Goal: Task Accomplishment & Management: Complete application form

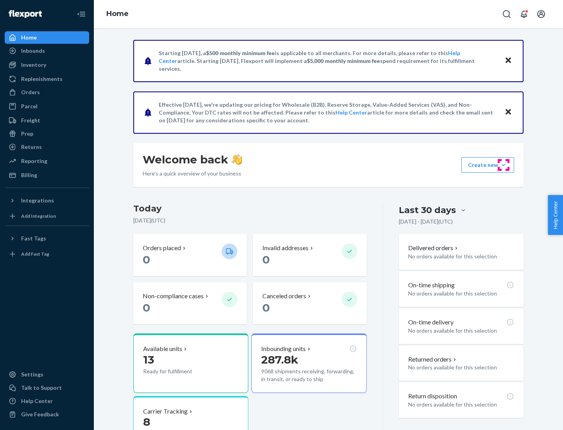
click at [503, 165] on button "Create new Create new inbound Create new order Create new product" at bounding box center [487, 165] width 53 height 16
click at [47, 51] on div "Inbounds" at bounding box center [46, 50] width 83 height 11
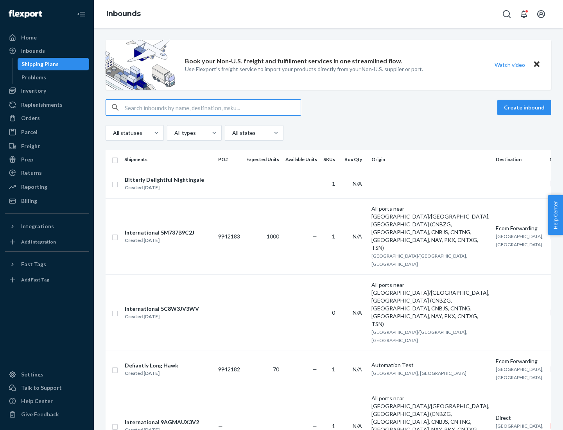
click at [525, 107] on button "Create inbound" at bounding box center [524, 108] width 54 height 16
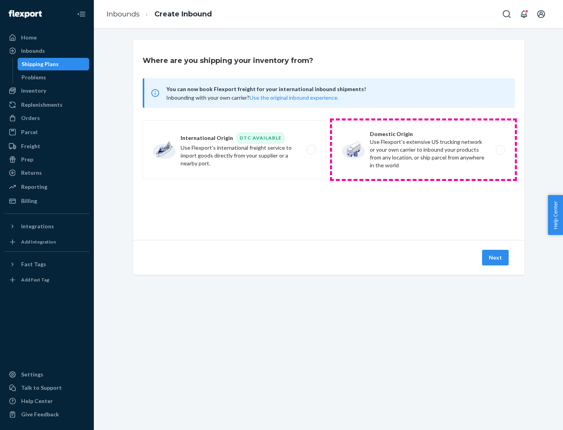
click at [423, 150] on label "Domestic Origin Use Flexport’s extensive US trucking network or your own carrie…" at bounding box center [423, 149] width 183 height 59
click at [500, 150] on input "Domestic Origin Use Flexport’s extensive US trucking network or your own carrie…" at bounding box center [502, 149] width 5 height 5
radio input "true"
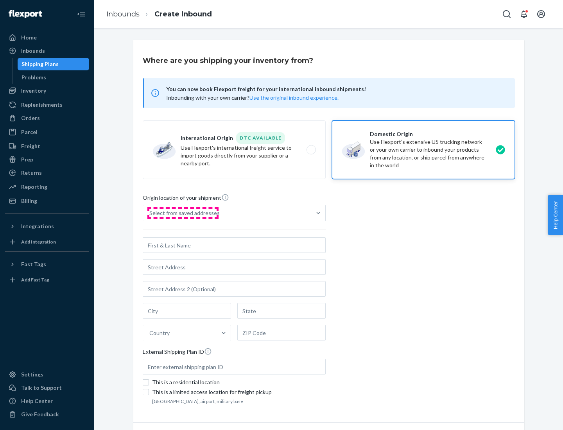
click at [182, 213] on div "Select from saved addresses" at bounding box center [184, 213] width 70 height 8
click at [150, 213] on input "Select from saved addresses" at bounding box center [149, 213] width 1 height 8
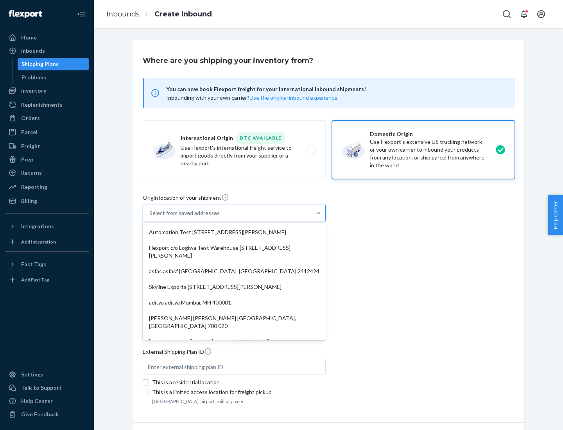
scroll to position [3, 0]
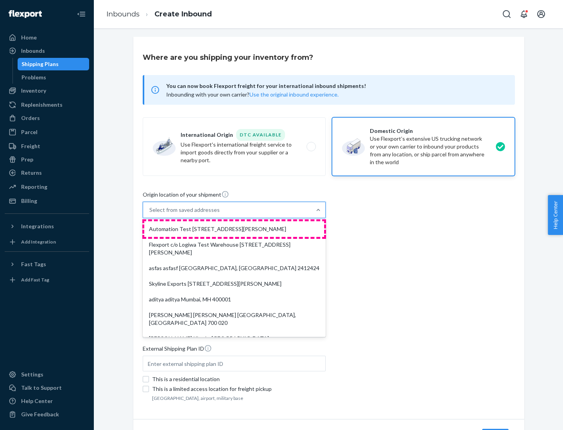
click at [234, 229] on div "Automation Test [STREET_ADDRESS][PERSON_NAME]" at bounding box center [234, 229] width 180 height 16
click at [150, 214] on input "option Automation Test [STREET_ADDRESS][PERSON_NAME]. 9 results available. Use …" at bounding box center [149, 210] width 1 height 8
type input "Automation Test"
type input "[STREET_ADDRESS][PERSON_NAME]"
type input "9th Floor"
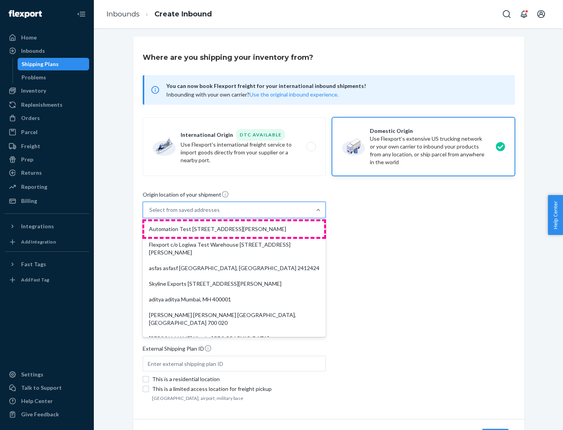
type input "[GEOGRAPHIC_DATA]"
type input "CA"
type input "94104"
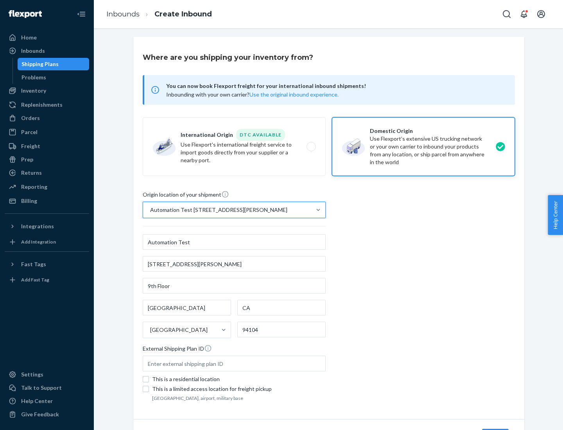
scroll to position [46, 0]
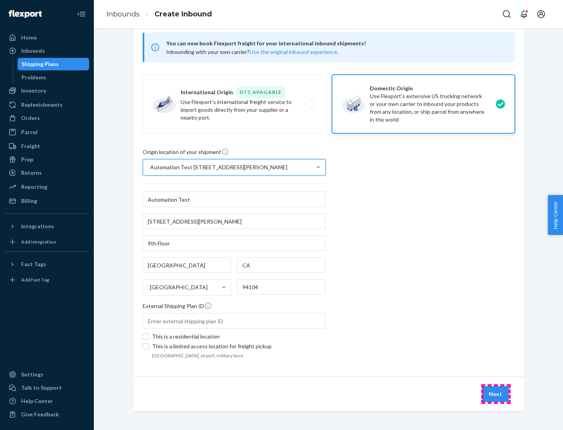
click at [495, 394] on button "Next" at bounding box center [495, 394] width 27 height 16
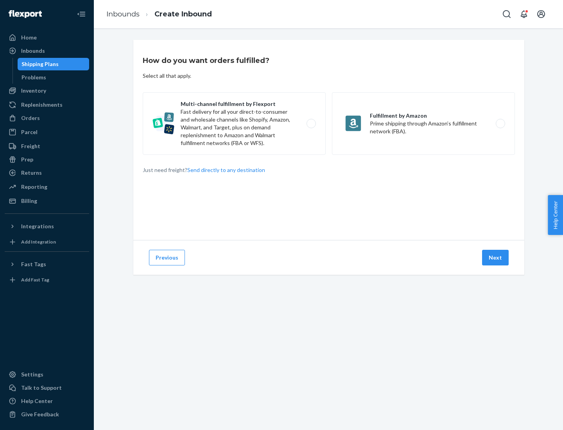
click at [234, 123] on label "Multi-channel fulfillment by Flexport Fast delivery for all your direct-to-cons…" at bounding box center [234, 123] width 183 height 63
click at [311, 123] on input "Multi-channel fulfillment by Flexport Fast delivery for all your direct-to-cons…" at bounding box center [313, 123] width 5 height 5
radio input "true"
click at [495, 257] on button "Next" at bounding box center [495, 258] width 27 height 16
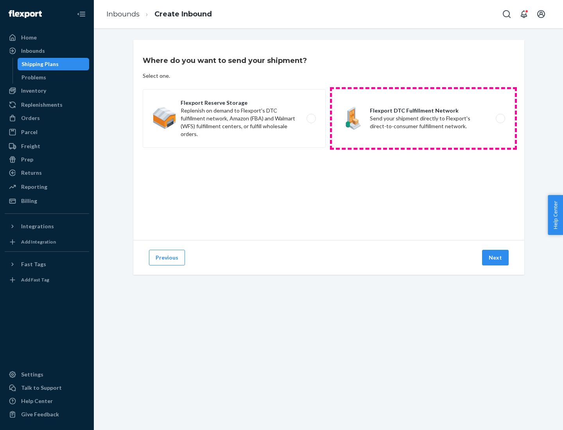
click at [423, 118] on label "Flexport DTC Fulfillment Network Send your shipment directly to Flexport's dire…" at bounding box center [423, 118] width 183 height 59
click at [500, 118] on input "Flexport DTC Fulfillment Network Send your shipment directly to Flexport's dire…" at bounding box center [502, 118] width 5 height 5
radio input "true"
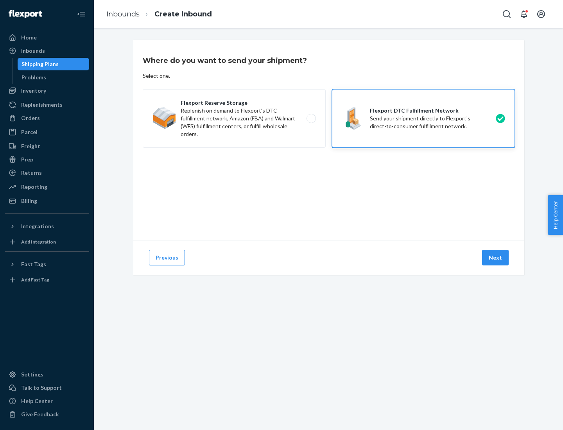
click at [495, 257] on button "Next" at bounding box center [495, 258] width 27 height 16
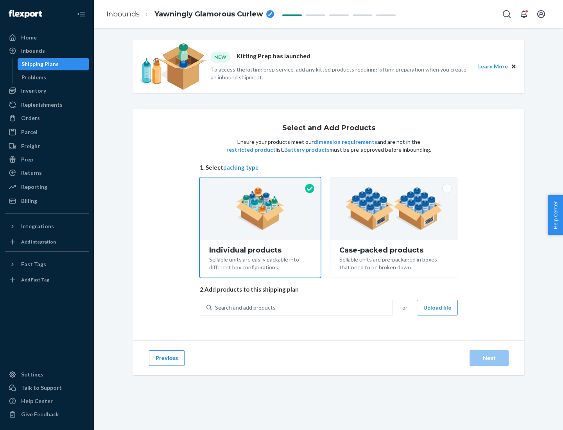
click at [394, 209] on img at bounding box center [393, 208] width 97 height 43
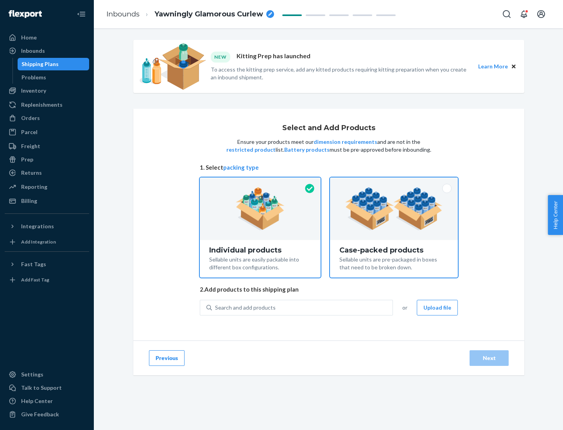
click at [394, 182] on input "Case-packed products Sellable units are pre-packaged in boxes that need to be b…" at bounding box center [393, 179] width 5 height 5
radio input "true"
radio input "false"
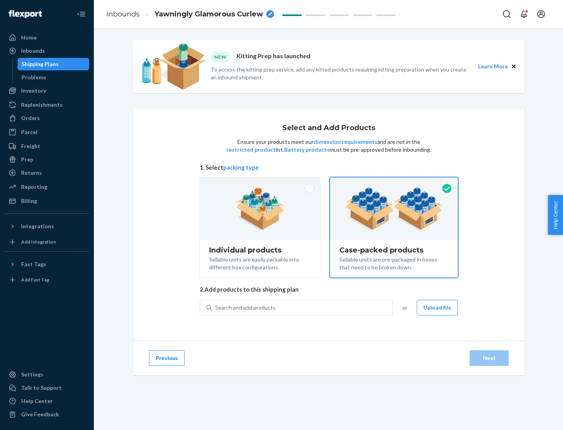
click at [302, 307] on div "Search and add products" at bounding box center [302, 307] width 181 height 14
click at [216, 307] on input "Search and add products" at bounding box center [215, 308] width 1 height 8
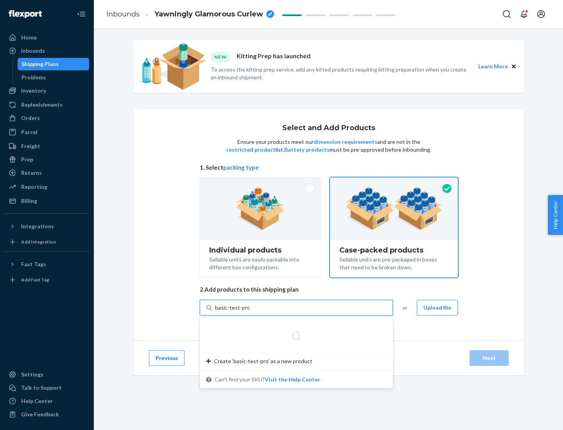
type input "basic-test-product-1"
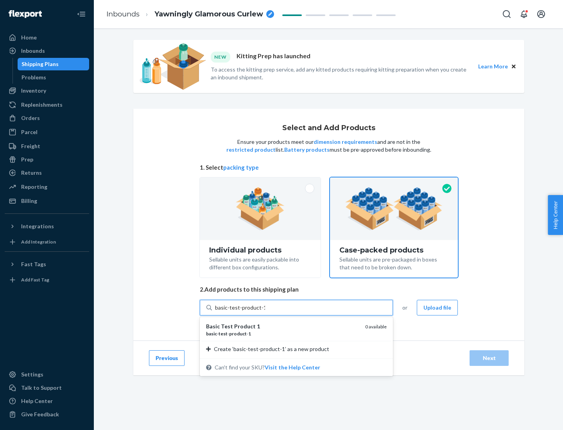
click at [282, 333] on div "basic - test - product - 1" at bounding box center [282, 333] width 153 height 7
click at [265, 311] on input "basic-test-product-1" at bounding box center [240, 308] width 50 height 8
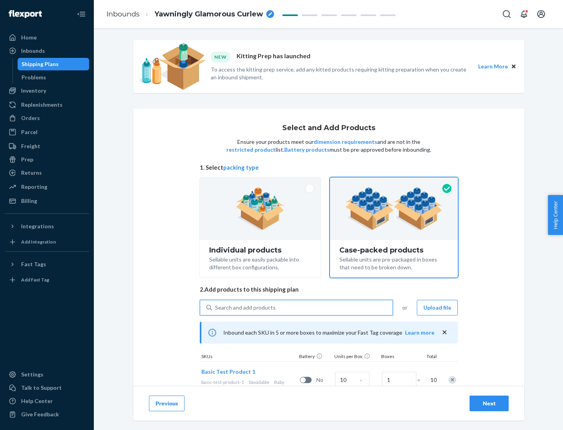
scroll to position [28, 0]
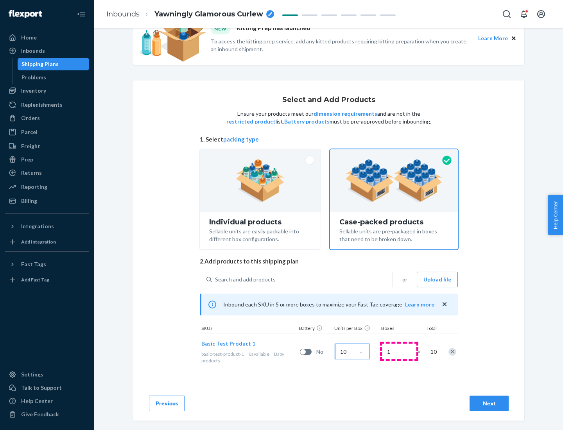
type input "10"
type input "7"
click at [489, 403] on div "Next" at bounding box center [489, 403] width 26 height 8
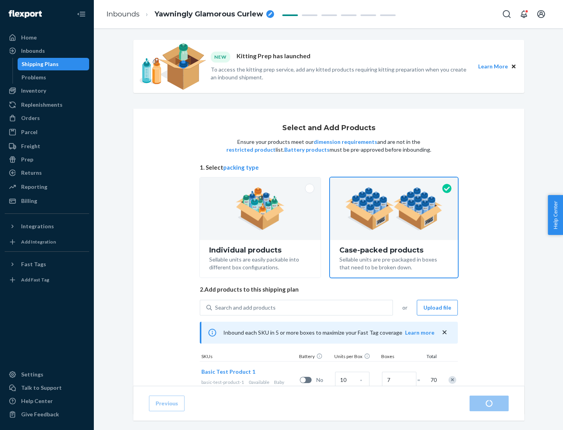
radio input "true"
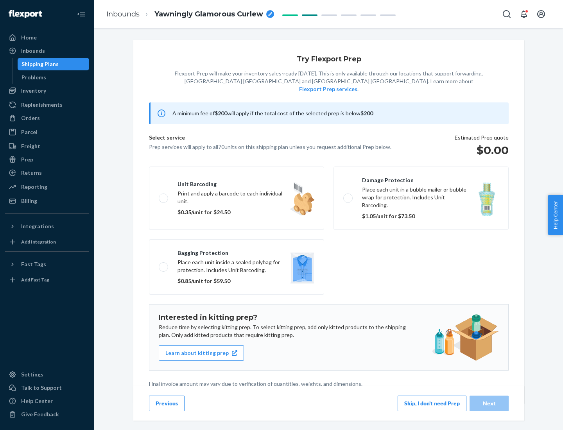
scroll to position [2, 0]
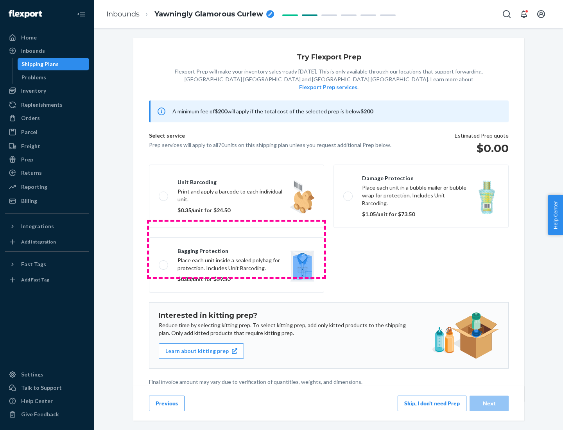
click at [236, 249] on label "Bagging protection Place each unit inside a sealed polybag for protection. Incl…" at bounding box center [236, 264] width 175 height 55
click at [164, 262] on input "Bagging protection Place each unit inside a sealed polybag for protection. Incl…" at bounding box center [161, 264] width 5 height 5
checkbox input "true"
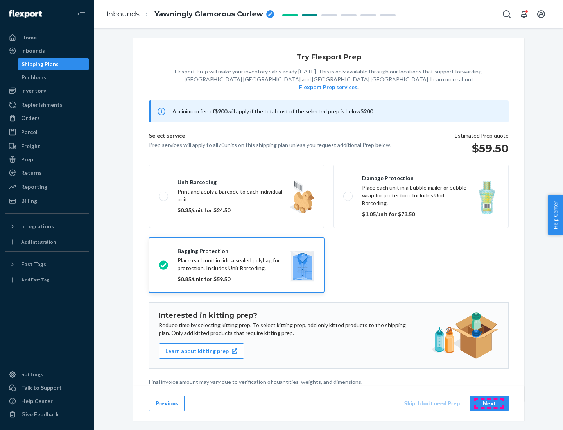
click at [489, 403] on div "Next" at bounding box center [489, 403] width 26 height 8
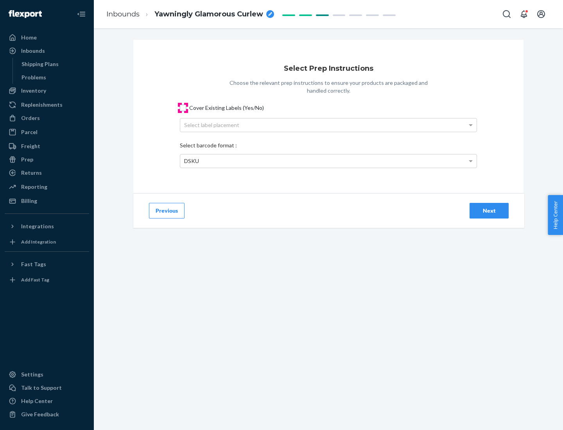
click at [183, 107] on input "Cover Existing Labels (Yes/No)" at bounding box center [183, 108] width 6 height 6
checkbox input "true"
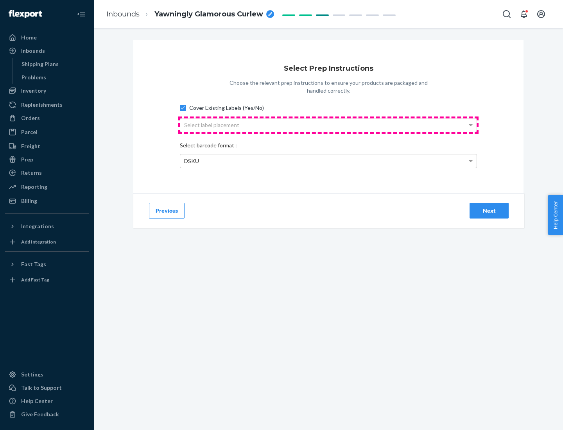
click at [328, 125] on div "Select label placement" at bounding box center [328, 124] width 296 height 13
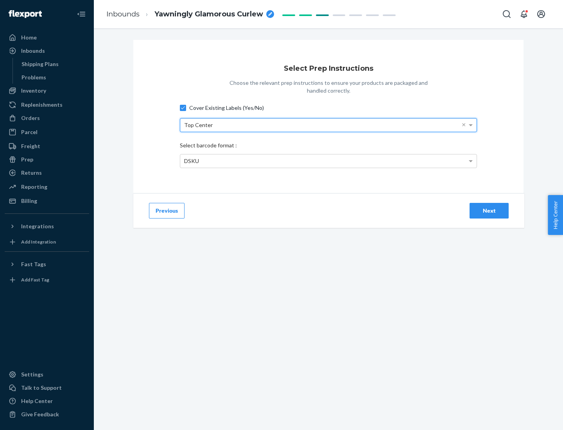
click at [328, 161] on div "DSKU" at bounding box center [328, 160] width 296 height 13
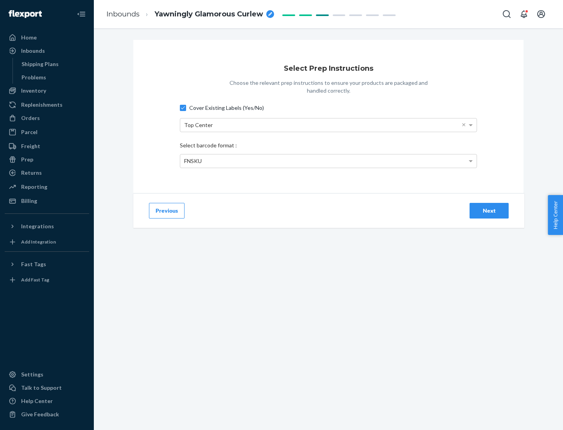
click at [489, 210] on div "Next" at bounding box center [489, 211] width 26 height 8
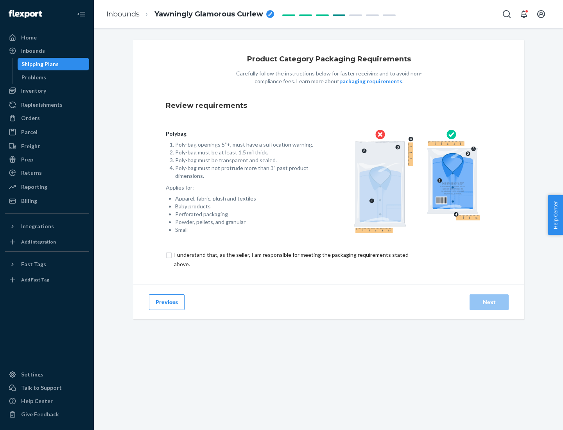
click at [290, 259] on input "checkbox" at bounding box center [296, 259] width 260 height 19
checkbox input "true"
click at [489, 302] on div "Next" at bounding box center [489, 302] width 26 height 8
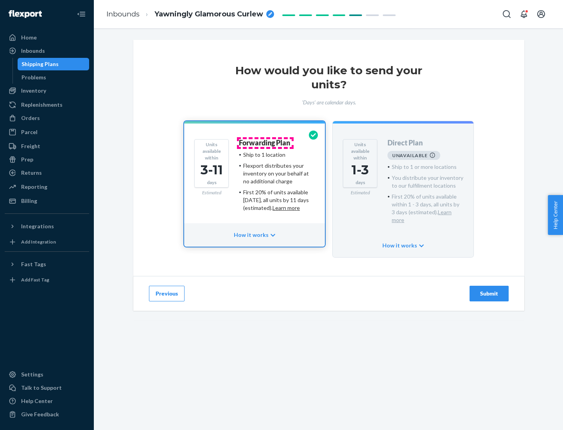
click at [265, 143] on h4 "Forwarding Plan" at bounding box center [264, 143] width 51 height 8
click at [489, 290] on div "Submit" at bounding box center [489, 294] width 26 height 8
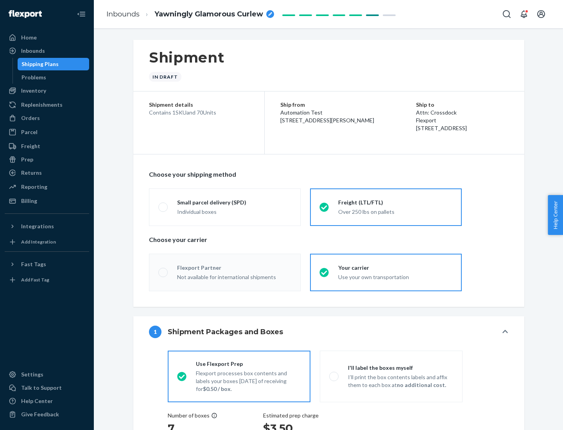
radio input "true"
radio input "false"
radio input "true"
radio input "false"
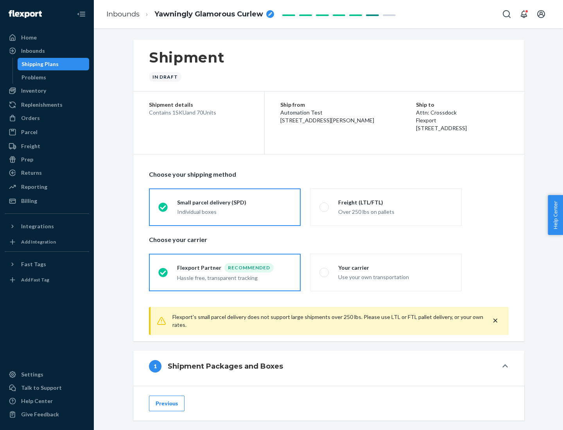
click at [386, 207] on div "Over 250 lbs on pallets" at bounding box center [395, 210] width 114 height 9
click at [324, 207] on input "Freight (LTL/FTL) Over 250 lbs on pallets" at bounding box center [321, 206] width 5 height 5
radio input "true"
radio input "false"
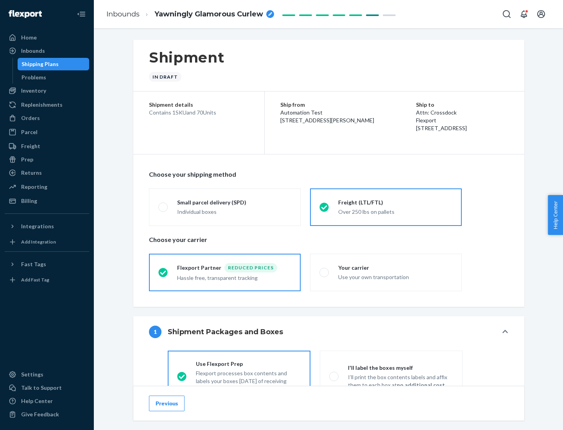
scroll to position [43, 0]
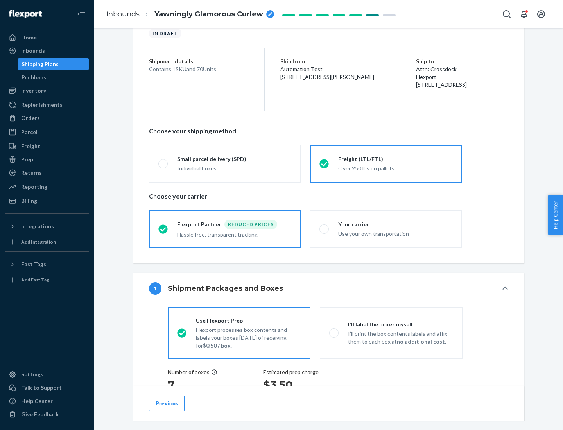
click at [386, 229] on div "Use your own transportation" at bounding box center [395, 232] width 114 height 9
click at [324, 229] on input "Your carrier Use your own transportation" at bounding box center [321, 228] width 5 height 5
radio input "true"
radio input "false"
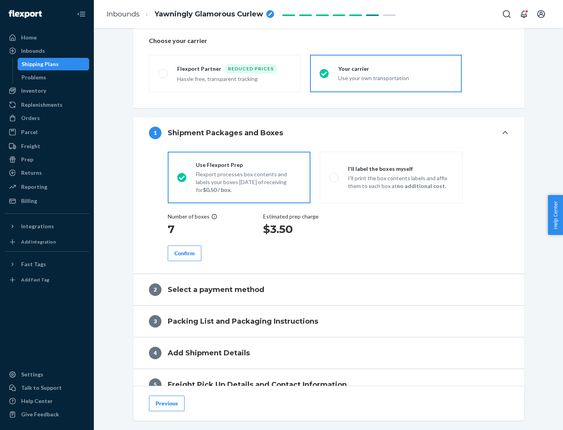
scroll to position [147, 0]
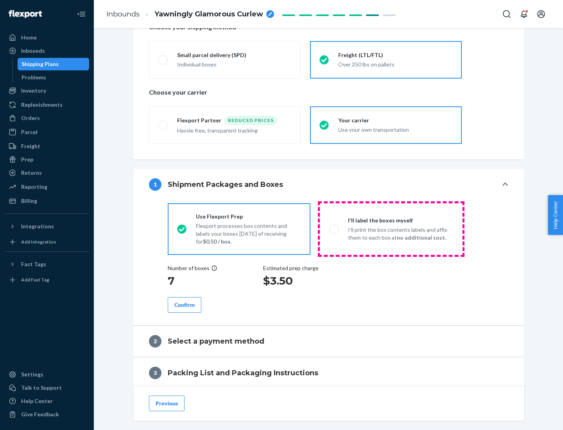
click at [391, 229] on p "I’ll print the box contents labels and affix them to each box at no additional …" at bounding box center [400, 234] width 105 height 16
click at [334, 229] on input "I'll label the boxes myself I’ll print the box contents labels and affix them t…" at bounding box center [331, 228] width 5 height 5
radio input "true"
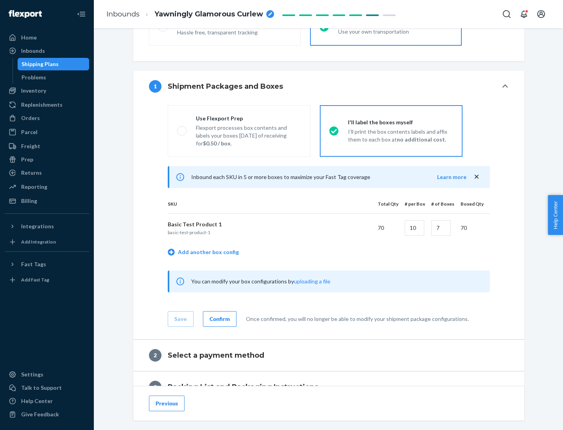
scroll to position [135, 0]
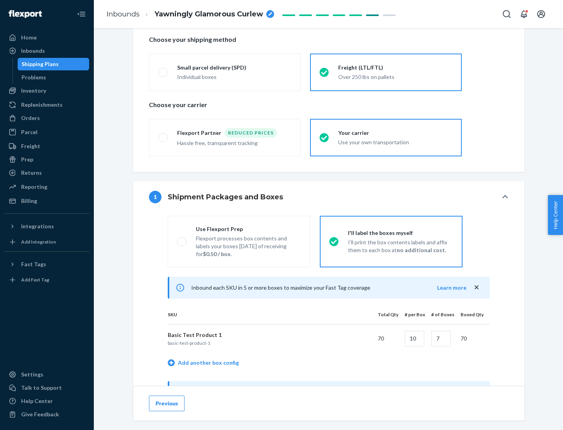
click at [248, 229] on div "Use Flexport Prep" at bounding box center [248, 229] width 105 height 8
click at [182, 239] on input "Use Flexport Prep Flexport processes box contents and labels your boxes [DATE] …" at bounding box center [179, 241] width 5 height 5
radio input "true"
radio input "false"
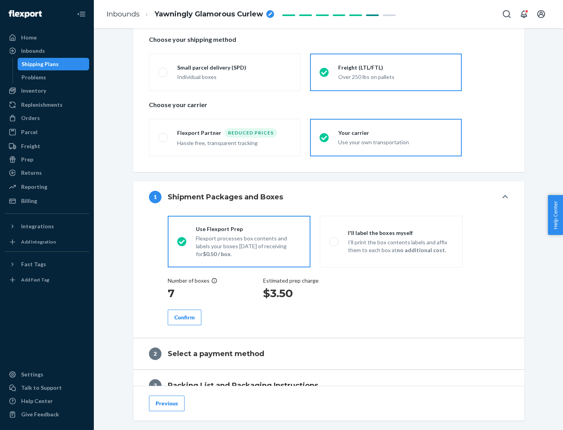
scroll to position [223, 0]
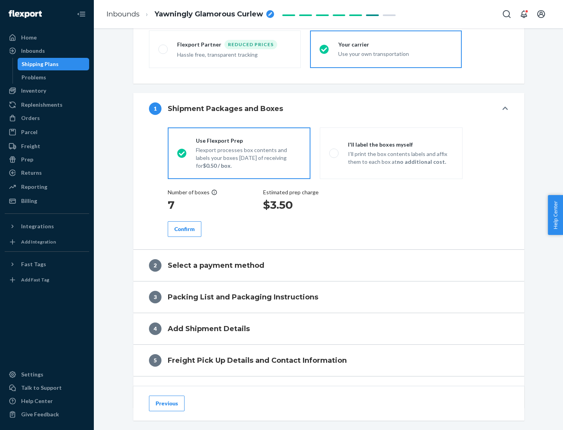
click at [184, 229] on div "Confirm" at bounding box center [184, 229] width 20 height 8
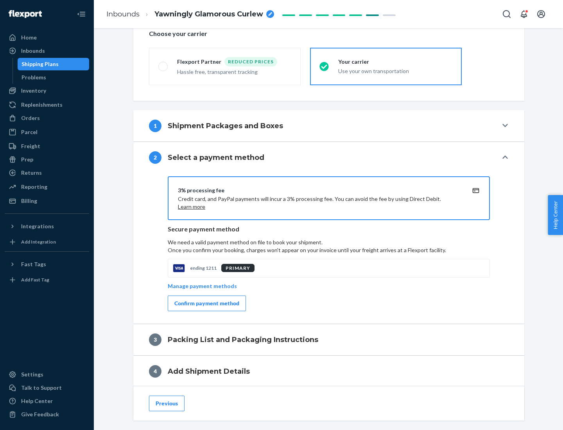
scroll to position [280, 0]
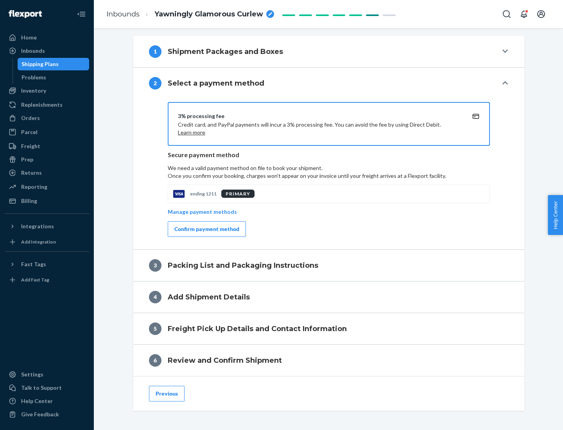
click at [206, 229] on div "Confirm payment method" at bounding box center [206, 229] width 65 height 8
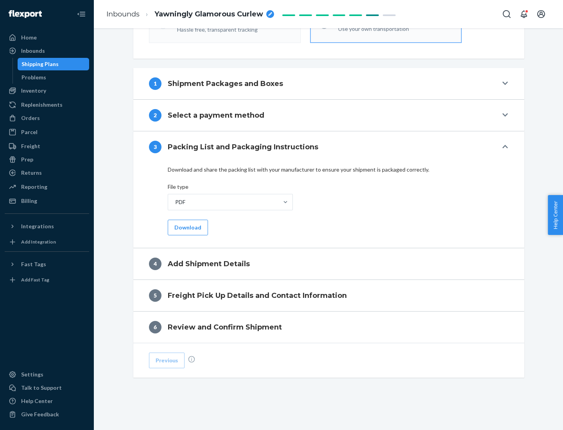
scroll to position [247, 0]
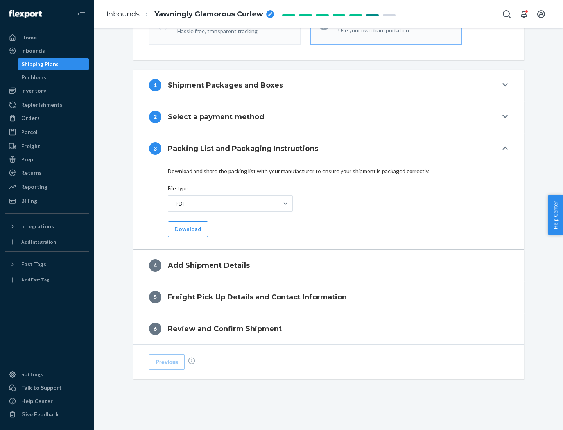
click at [187, 229] on button "Download" at bounding box center [188, 229] width 40 height 16
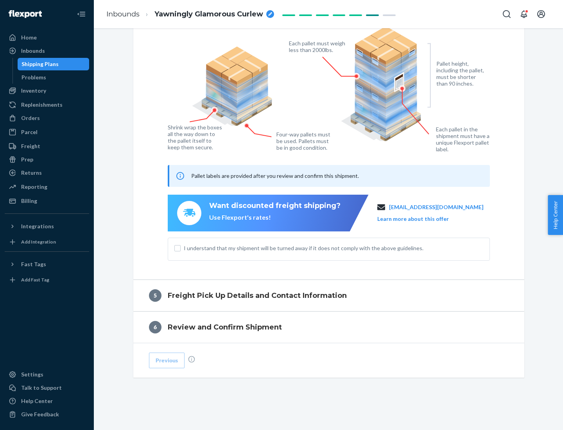
click at [329, 248] on span "I understand that my shipment will be turned away if it does not comply with th…" at bounding box center [333, 248] width 299 height 8
click at [181, 248] on input "I understand that my shipment will be turned away if it does not comply with th…" at bounding box center [177, 248] width 6 height 6
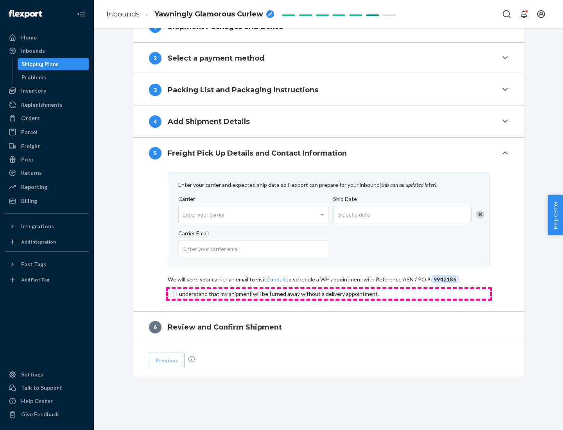
click at [329, 293] on input "checkbox" at bounding box center [329, 293] width 322 height 9
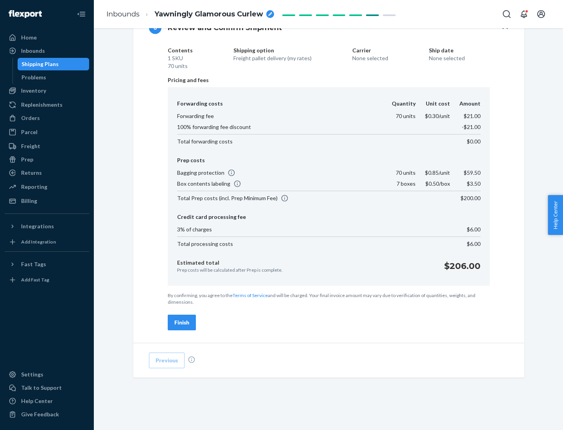
click at [182, 322] on div "Finish" at bounding box center [181, 322] width 15 height 8
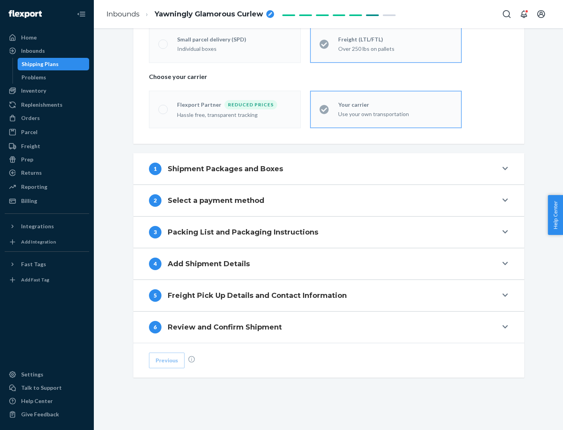
scroll to position [163, 0]
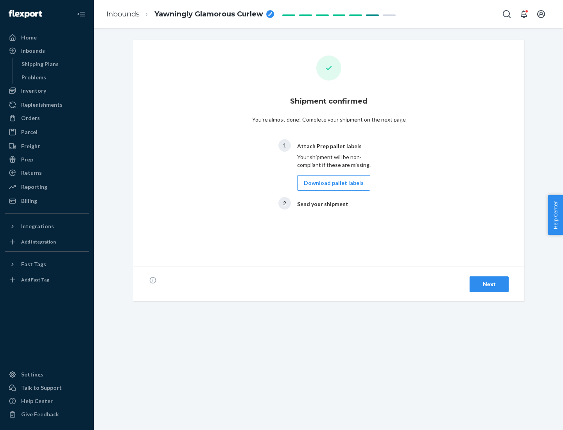
click at [331, 183] on button "Download pallet labels" at bounding box center [333, 183] width 73 height 16
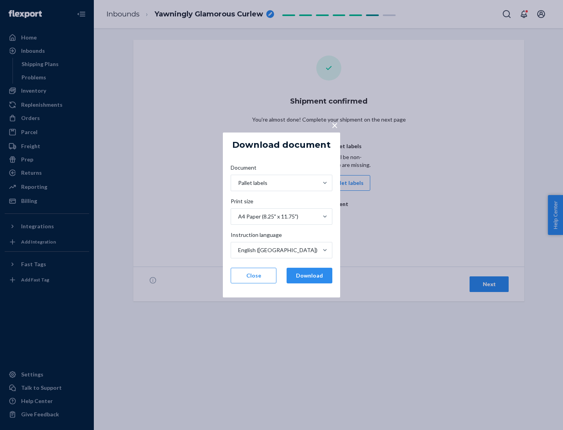
click at [309, 275] on button "Download" at bounding box center [309, 276] width 46 height 16
click at [334, 125] on span "×" at bounding box center [334, 124] width 6 height 13
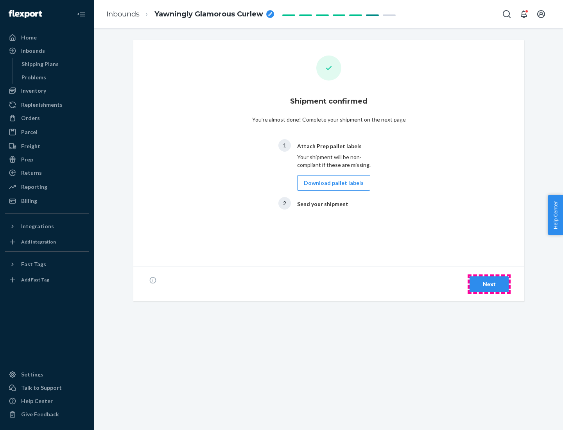
click at [489, 284] on div "Next" at bounding box center [489, 284] width 26 height 8
